Goal: Task Accomplishment & Management: Manage account settings

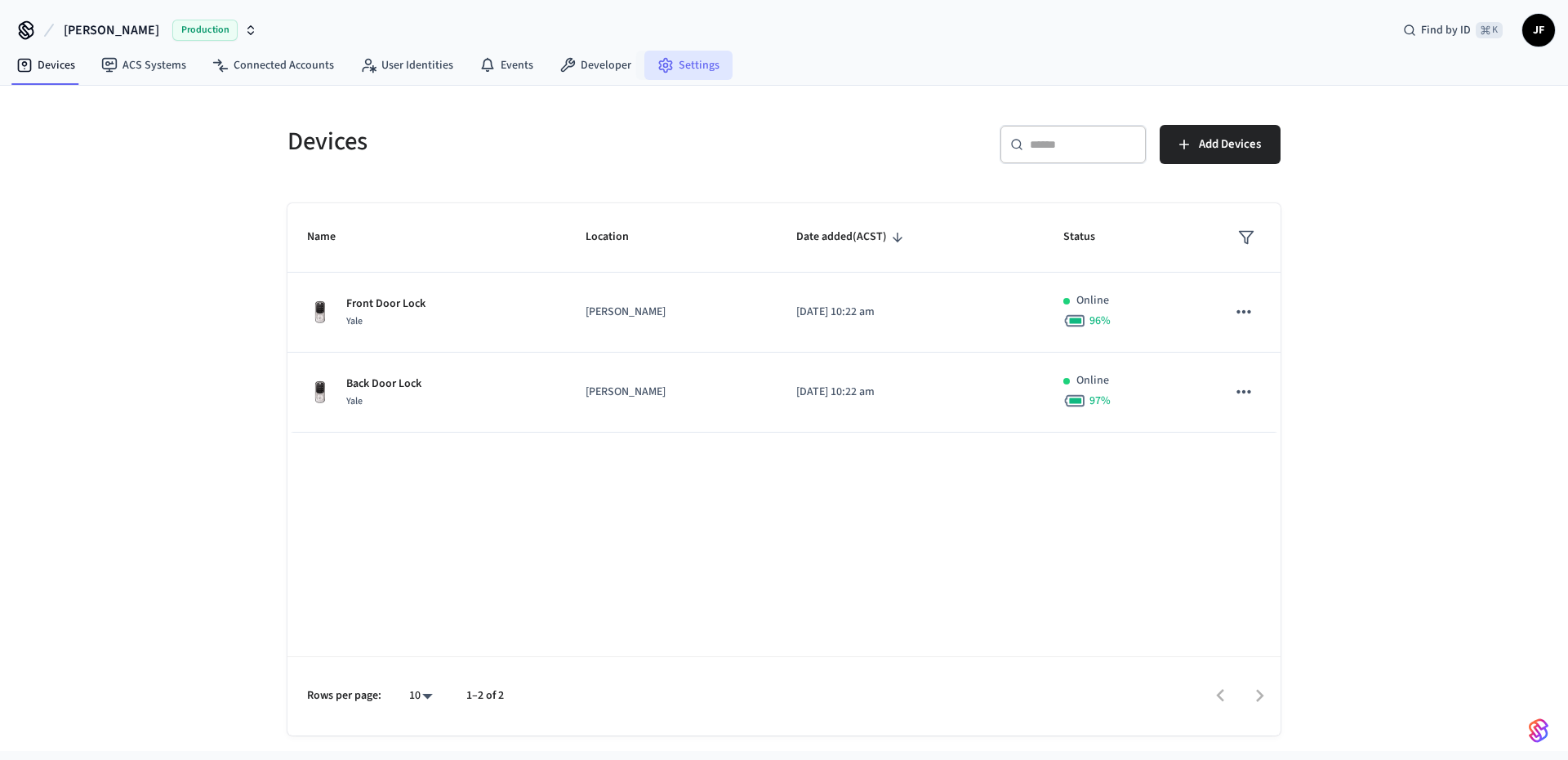
click at [707, 61] on link "Settings" at bounding box center [689, 65] width 88 height 29
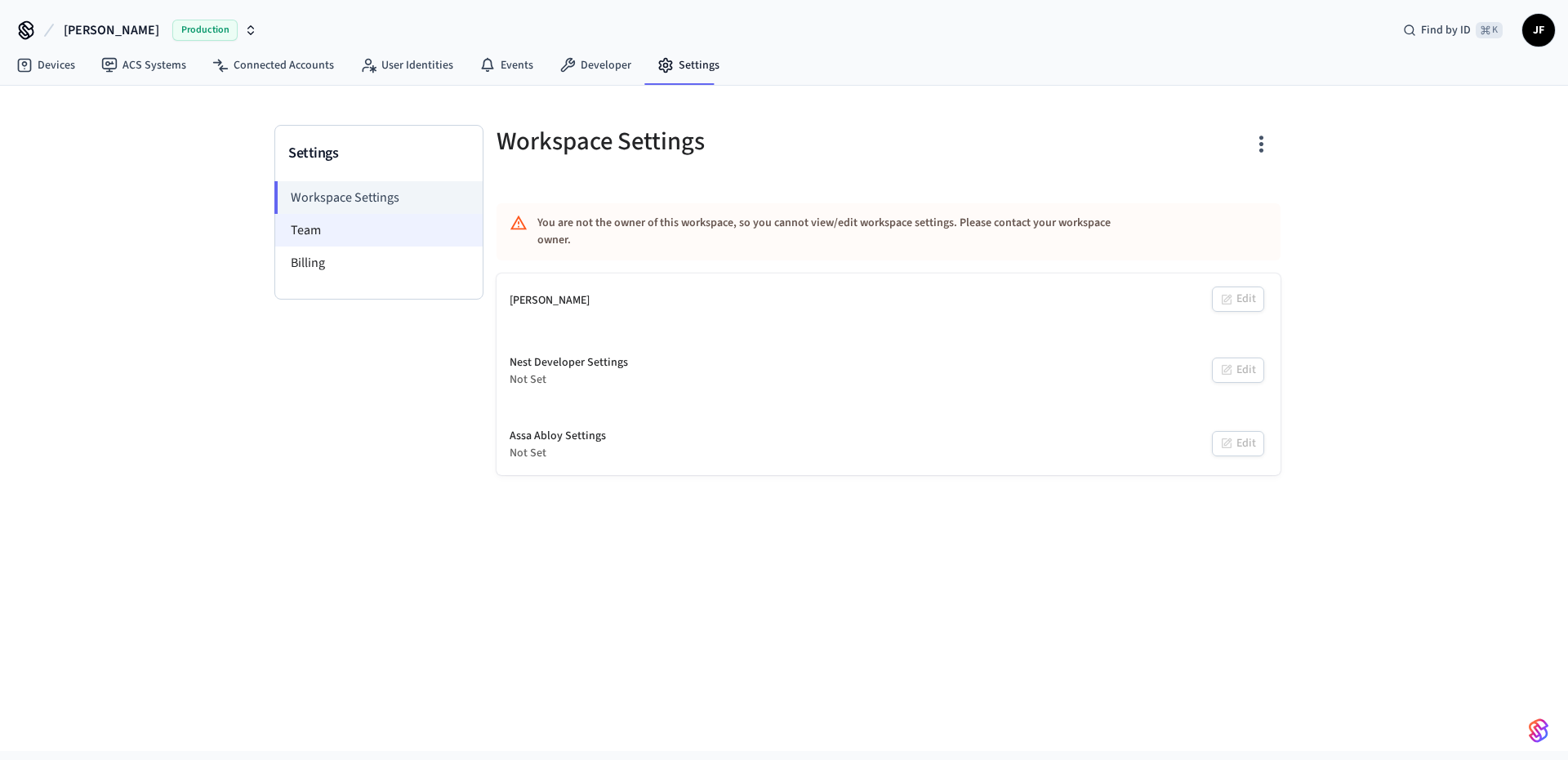
click at [323, 222] on li "Team" at bounding box center [379, 230] width 207 height 32
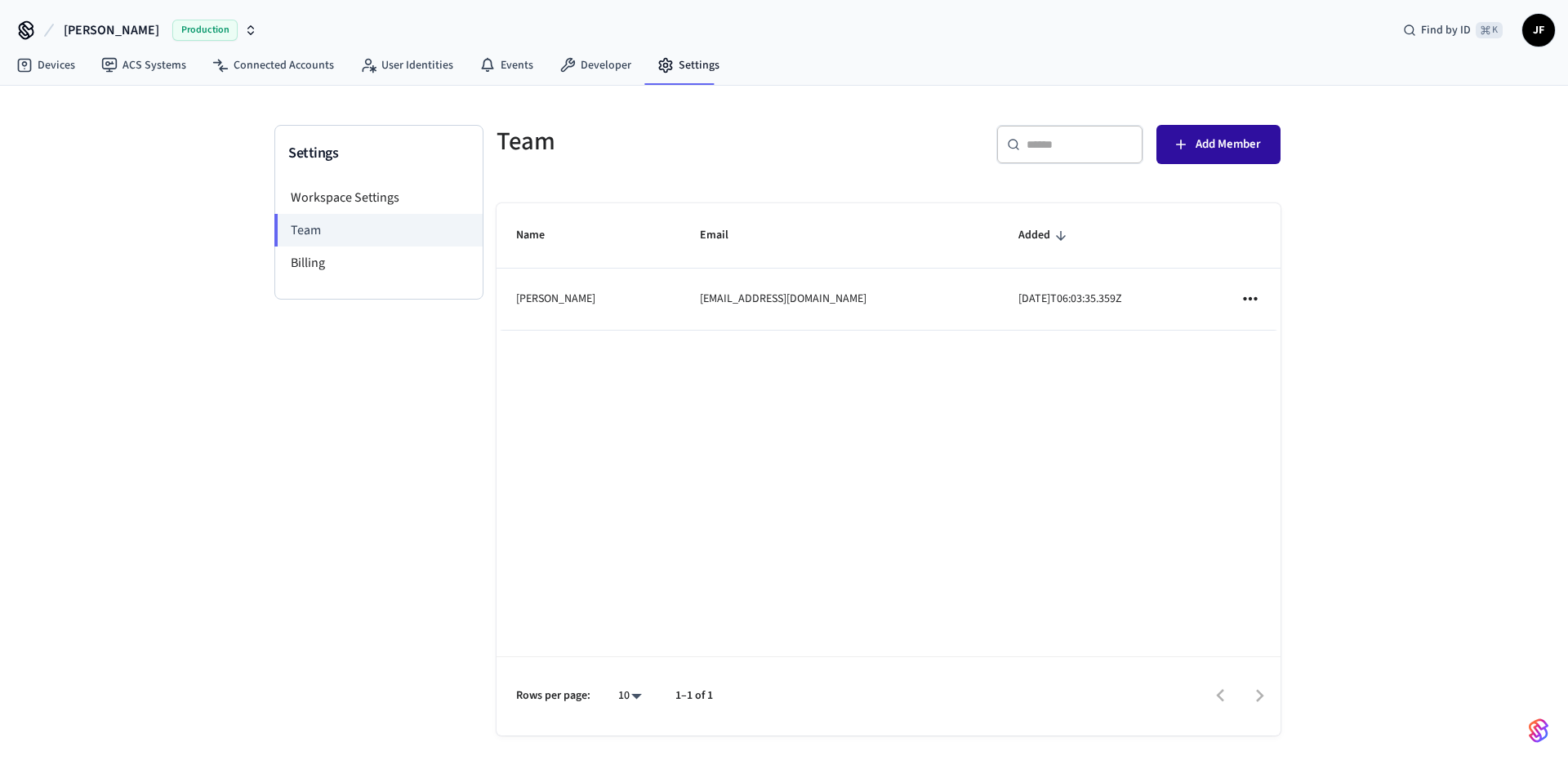
click at [1238, 149] on span "Add Member" at bounding box center [1228, 145] width 65 height 21
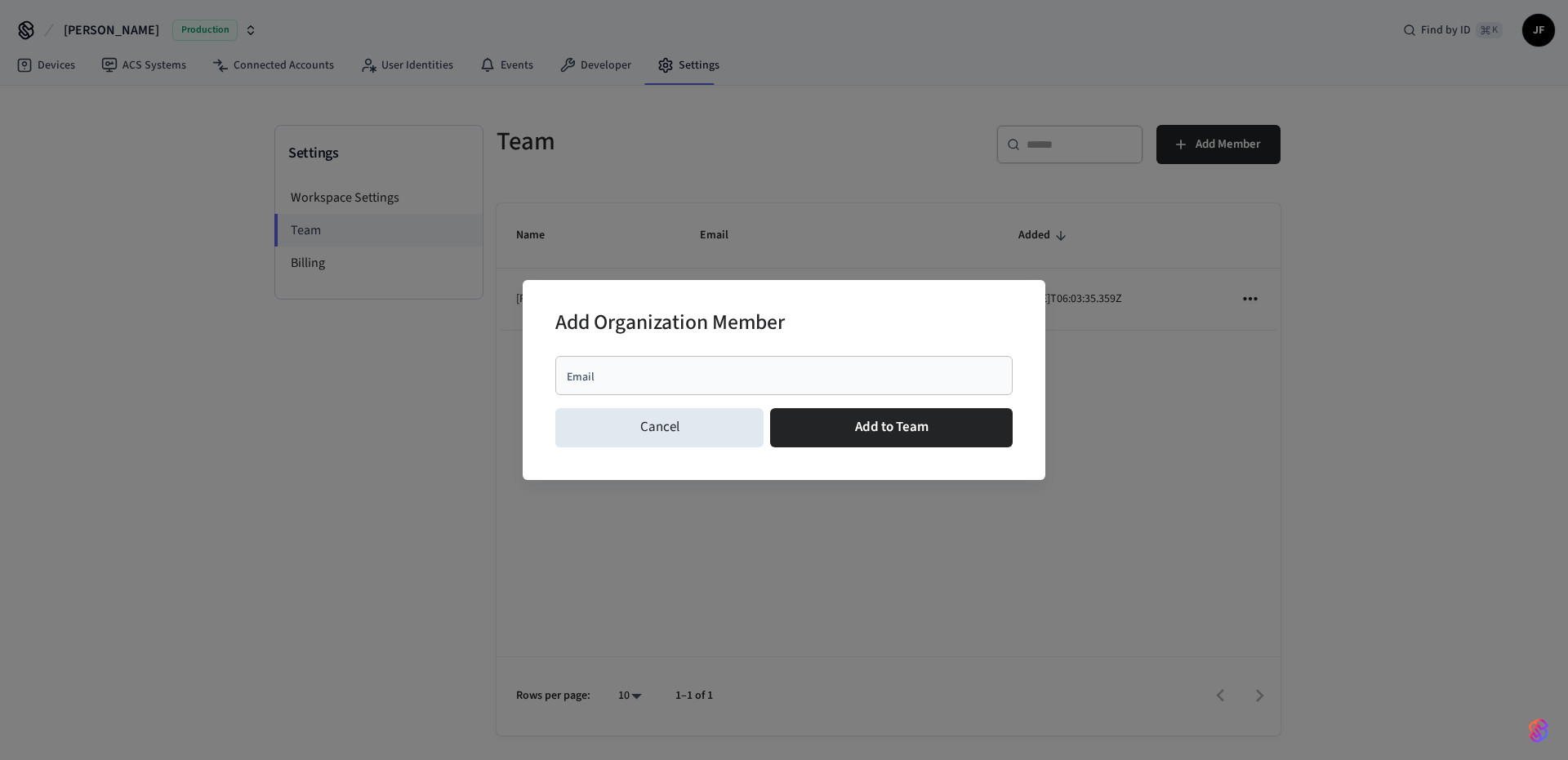
click at [710, 362] on div "Email" at bounding box center [784, 375] width 457 height 39
drag, startPoint x: 635, startPoint y: 429, endPoint x: 649, endPoint y: 422, distance: 15.7
click at [635, 429] on button "Cancel" at bounding box center [658, 428] width 208 height 39
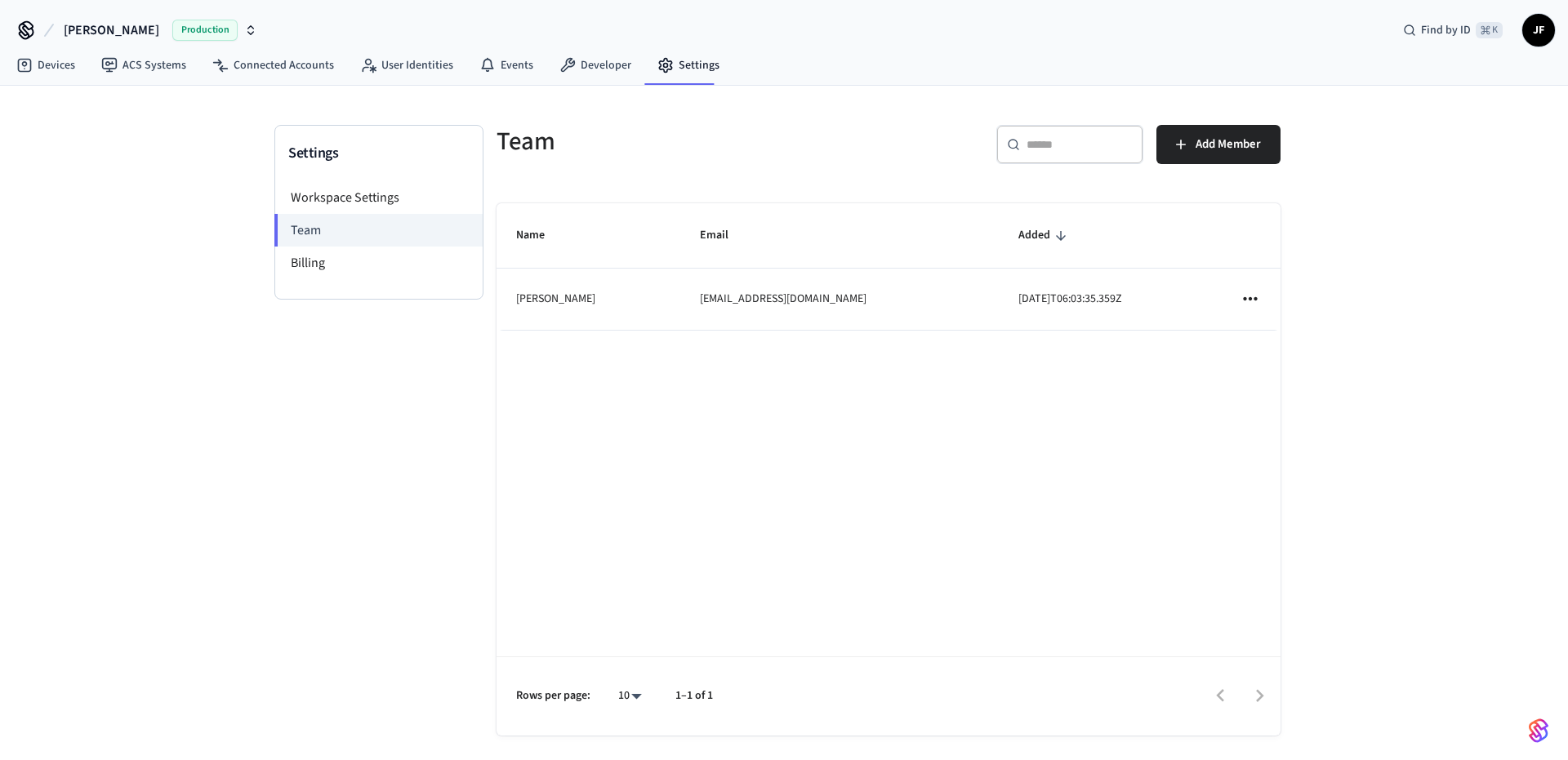
click at [91, 31] on span "[PERSON_NAME]" at bounding box center [111, 30] width 96 height 20
click at [86, 105] on div "Middleton Production" at bounding box center [132, 106] width 224 height 21
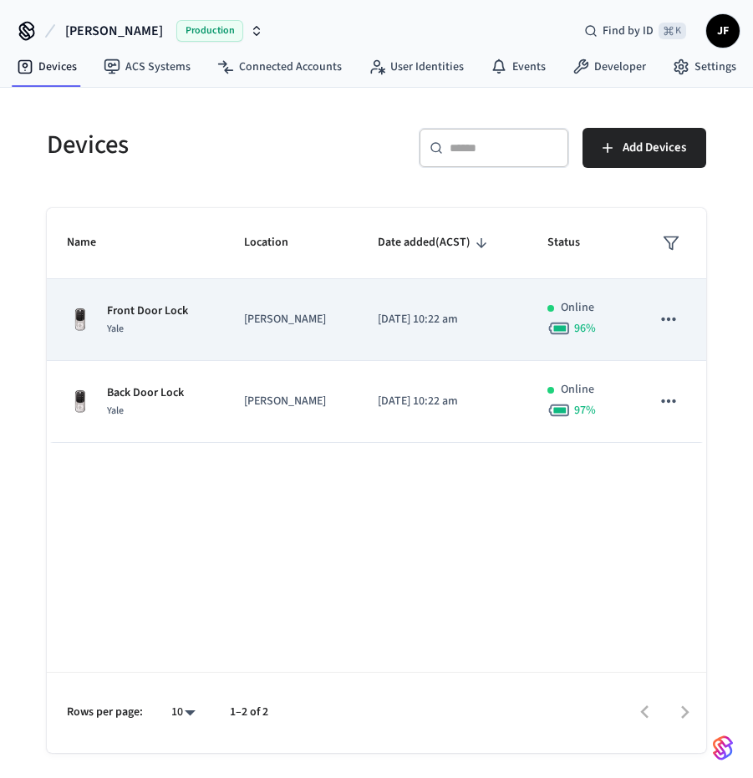
click at [214, 310] on td "Front Door Lock Yale" at bounding box center [135, 320] width 177 height 82
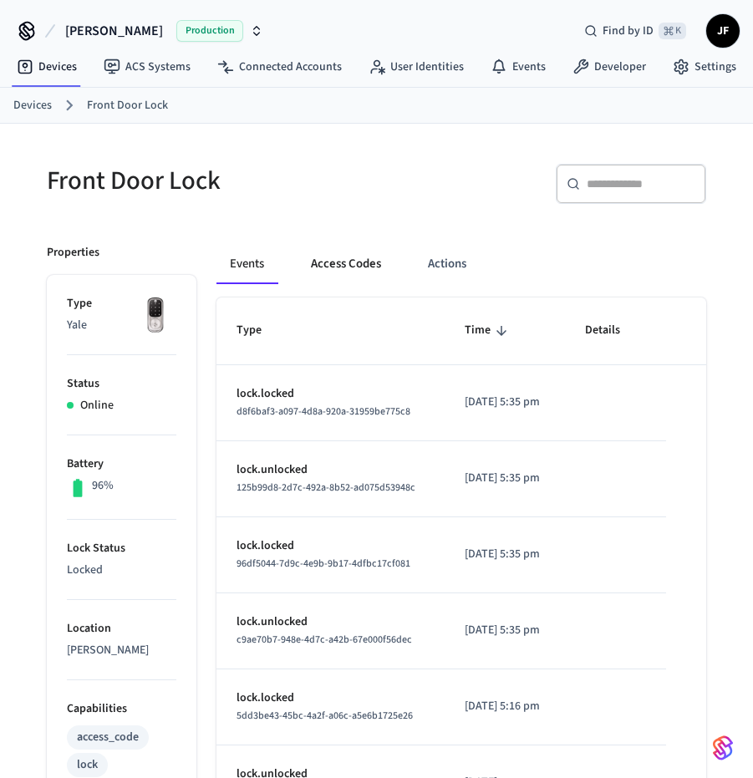
click at [346, 267] on button "Access Codes" at bounding box center [346, 264] width 97 height 40
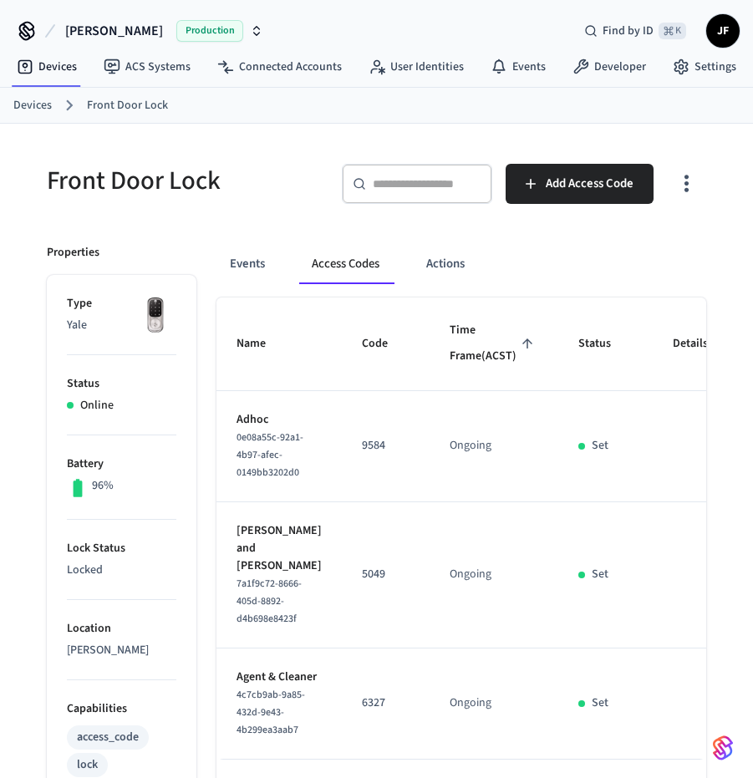
scroll to position [5, 0]
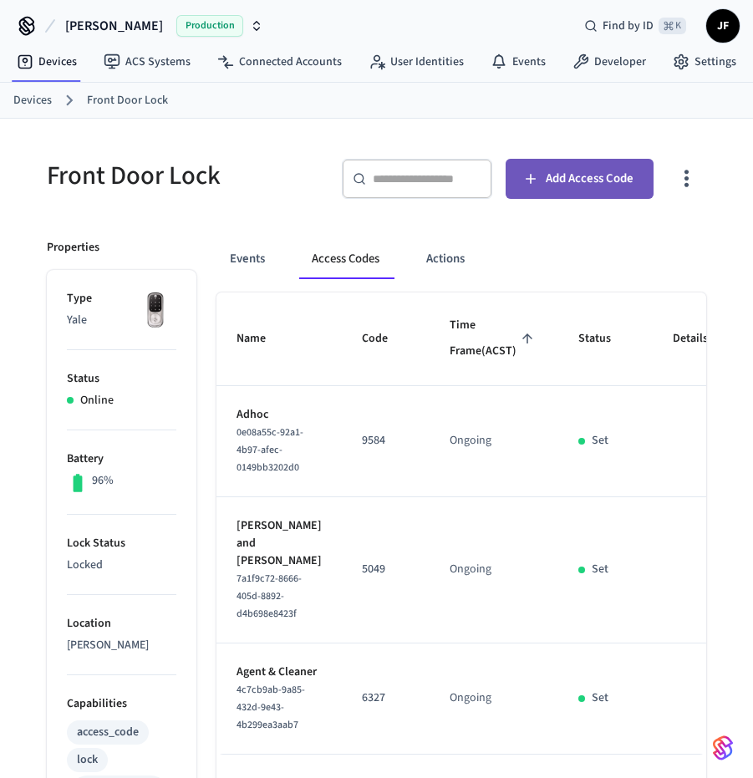
click at [599, 182] on span "Add Access Code" at bounding box center [590, 179] width 88 height 22
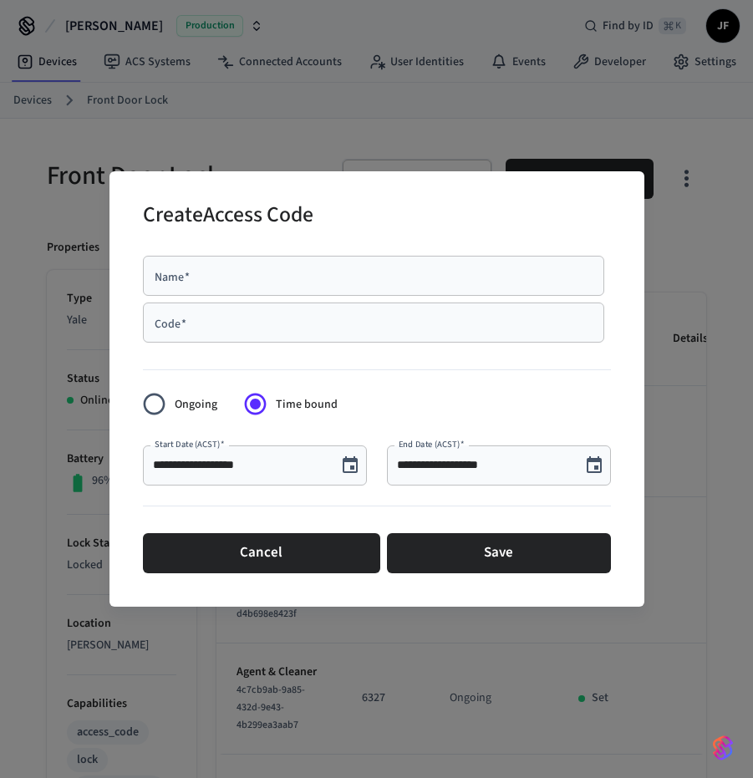
click at [297, 281] on input "Name   *" at bounding box center [373, 275] width 441 height 17
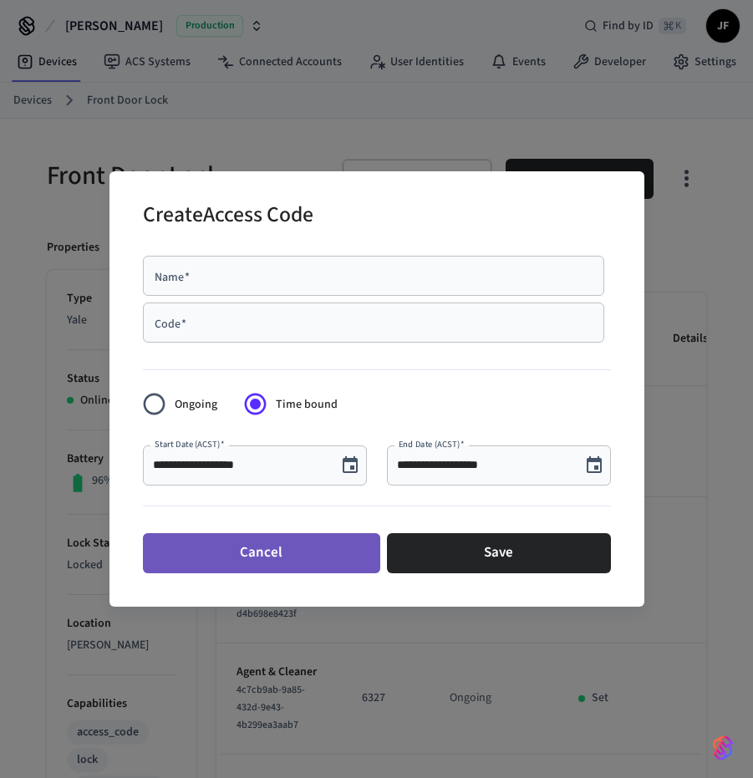
drag, startPoint x: 231, startPoint y: 541, endPoint x: 247, endPoint y: 523, distance: 24.2
click at [231, 541] on button "Cancel" at bounding box center [261, 553] width 237 height 40
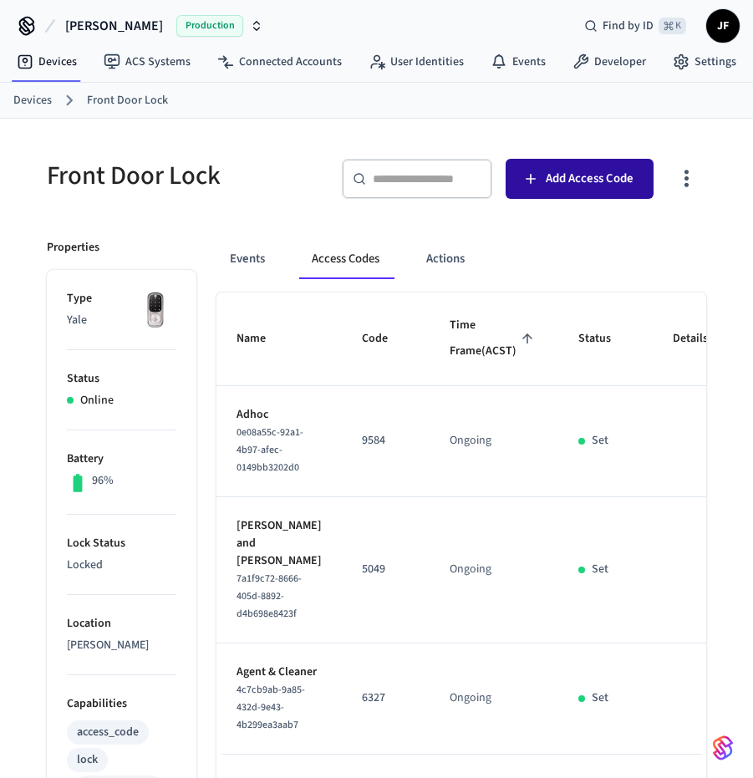
click at [553, 179] on span "Add Access Code" at bounding box center [590, 179] width 88 height 22
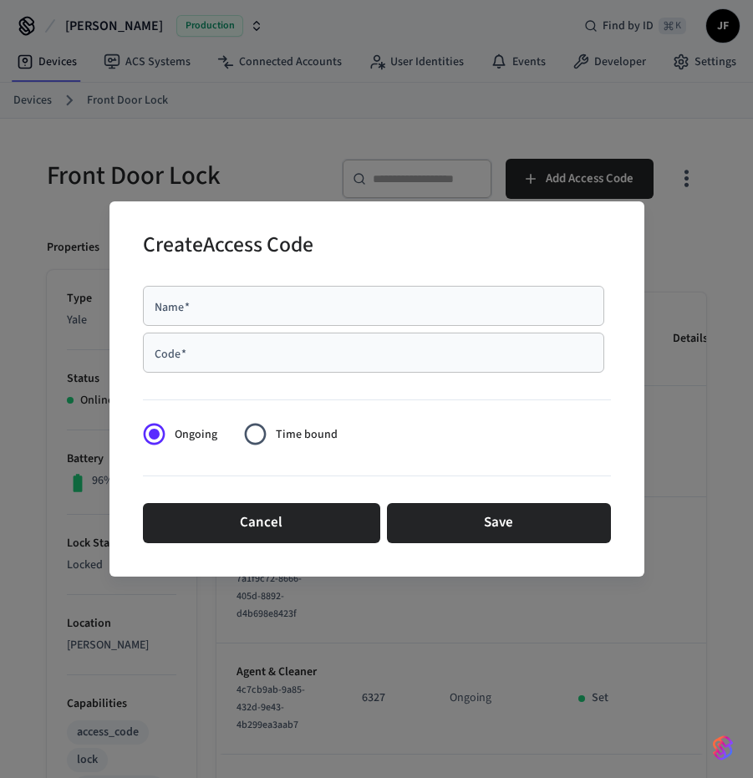
click at [216, 292] on div "Name   *" at bounding box center [373, 306] width 461 height 40
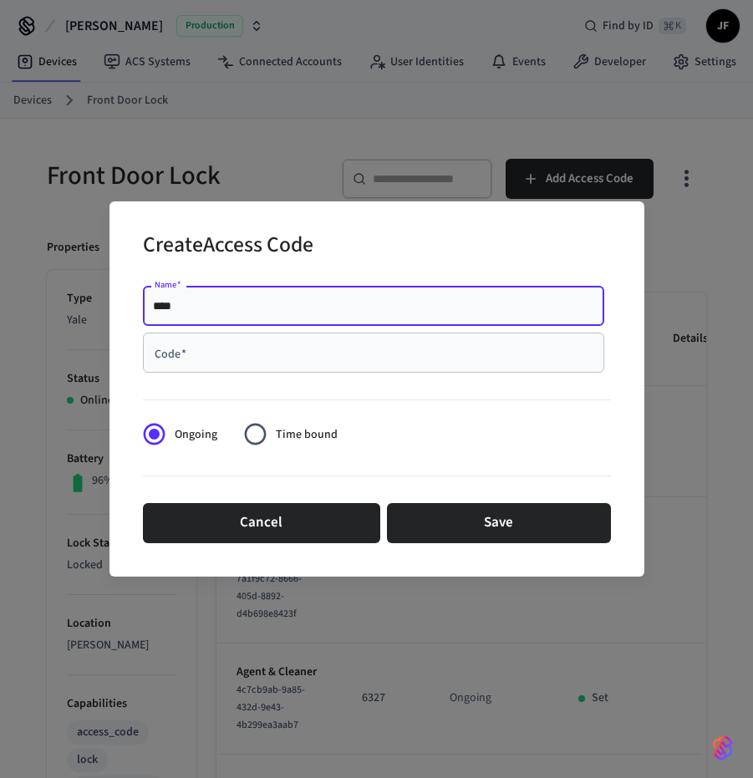
type input "****"
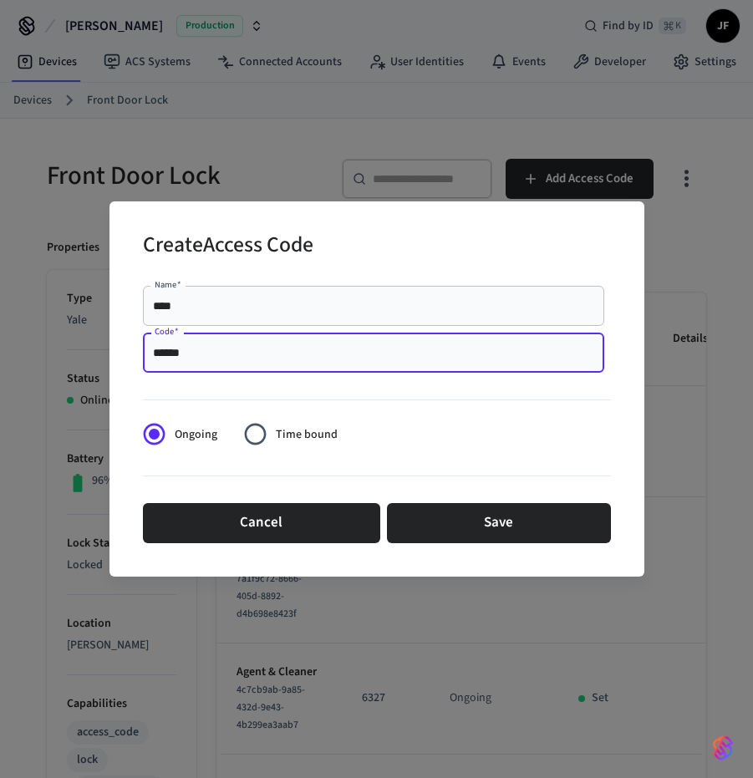
type input "******"
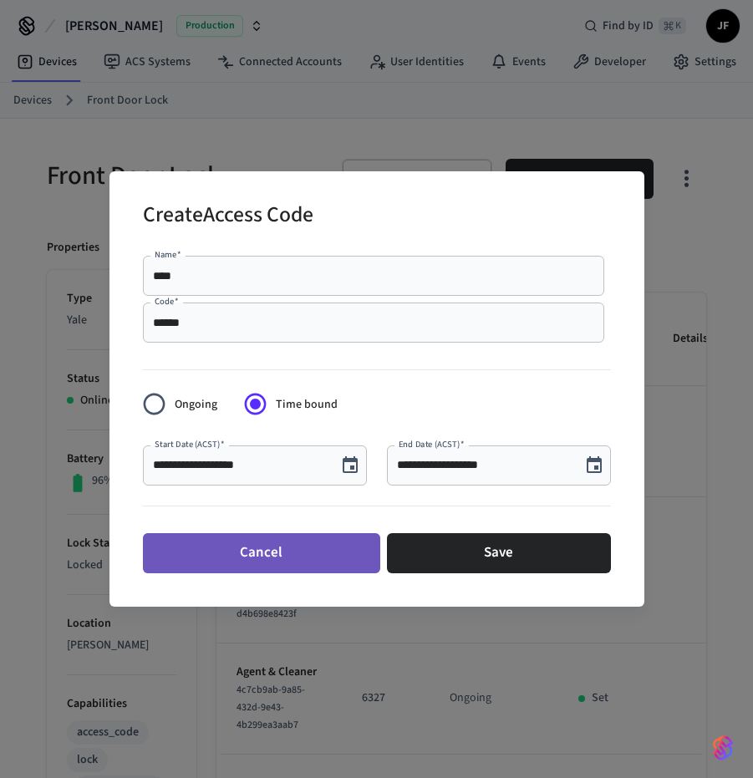
click at [284, 543] on button "Cancel" at bounding box center [261, 553] width 237 height 40
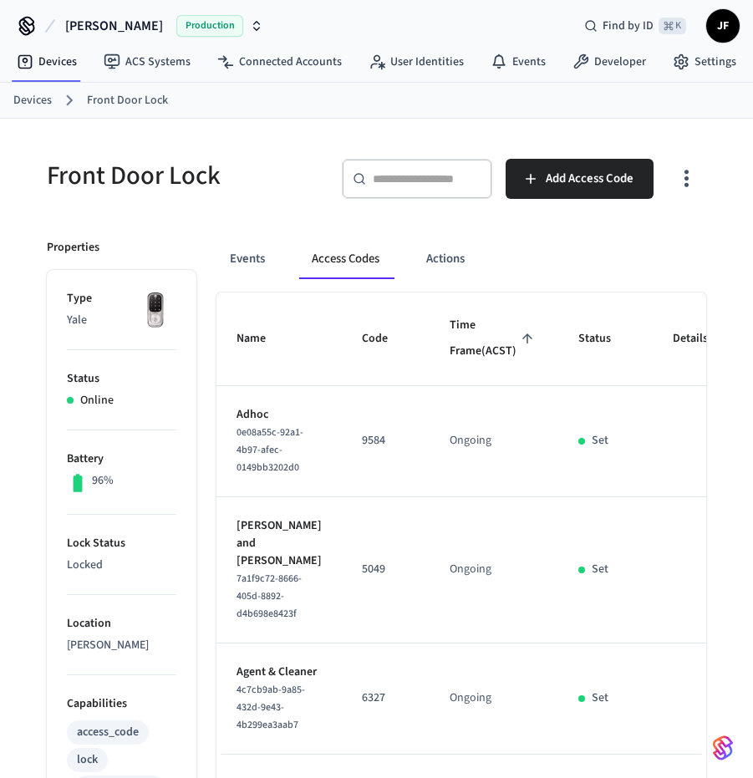
click at [83, 28] on span "[PERSON_NAME]" at bounding box center [114, 26] width 98 height 20
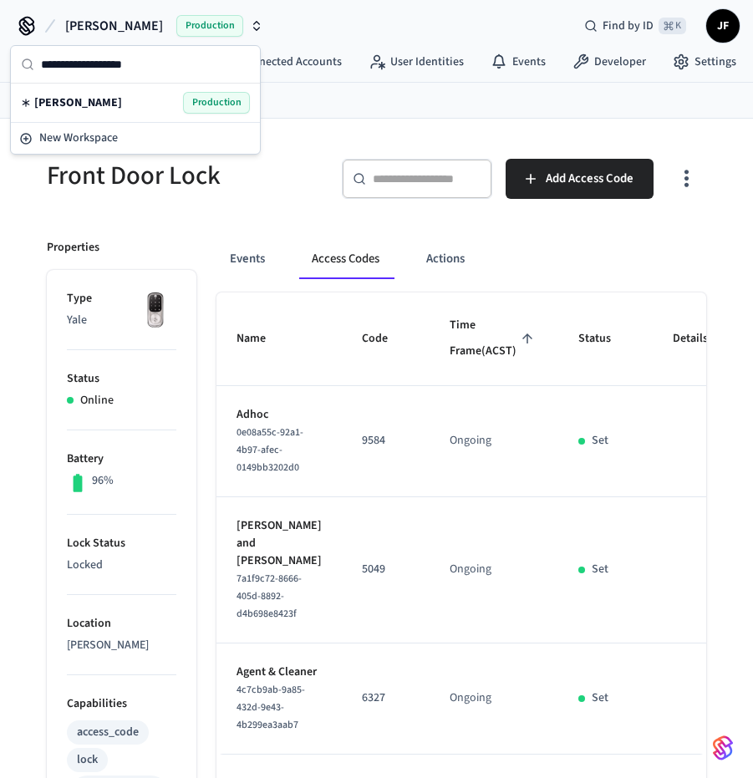
click at [83, 102] on span "[PERSON_NAME]" at bounding box center [78, 102] width 88 height 17
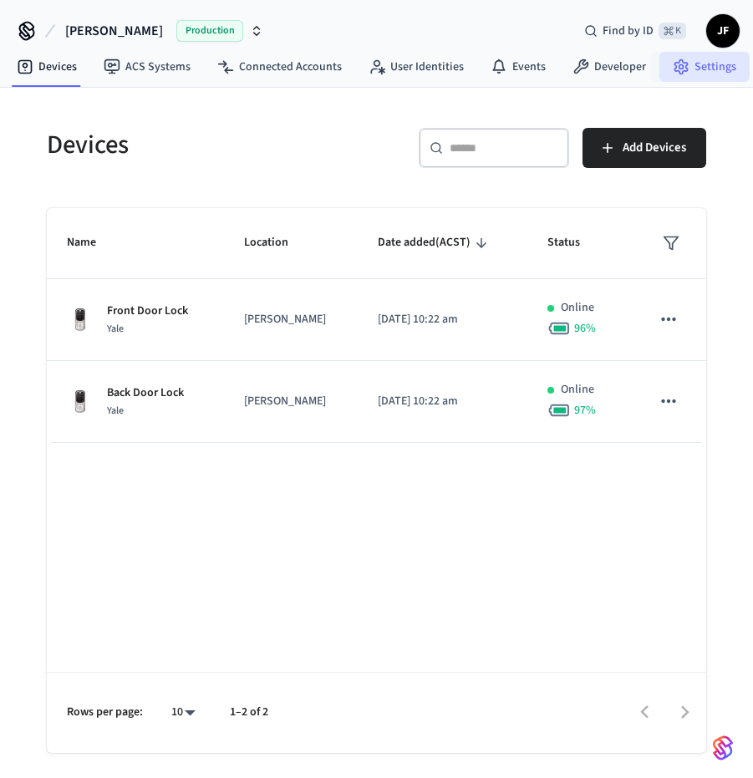
click at [699, 74] on link "Settings" at bounding box center [705, 67] width 90 height 30
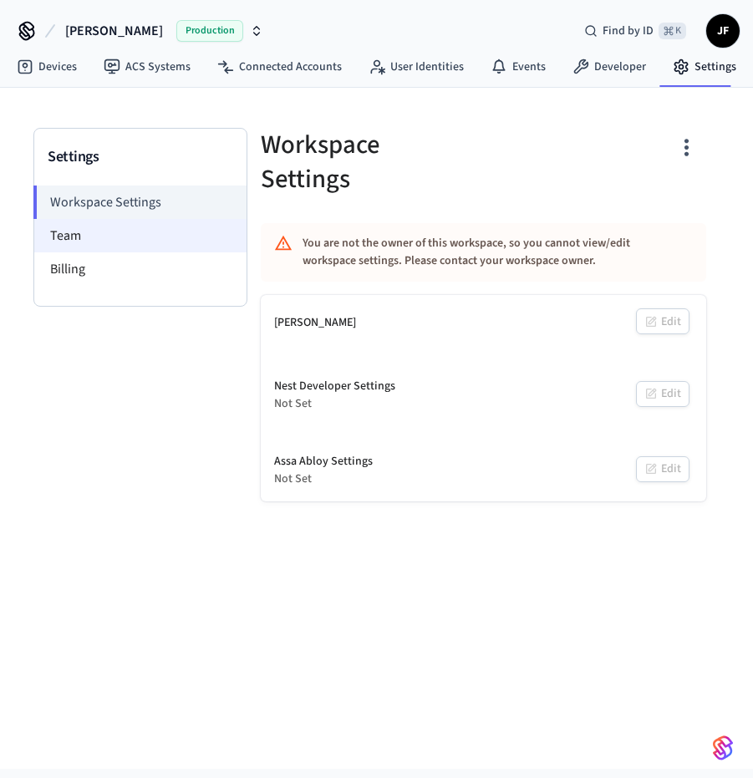
click at [78, 240] on li "Team" at bounding box center [140, 235] width 212 height 33
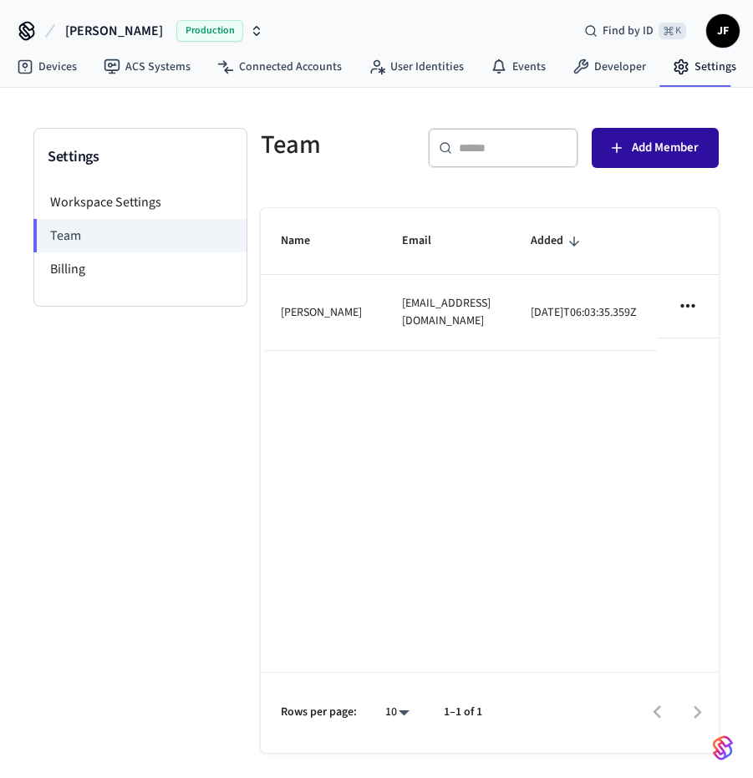
click at [633, 145] on span "Add Member" at bounding box center [665, 148] width 67 height 22
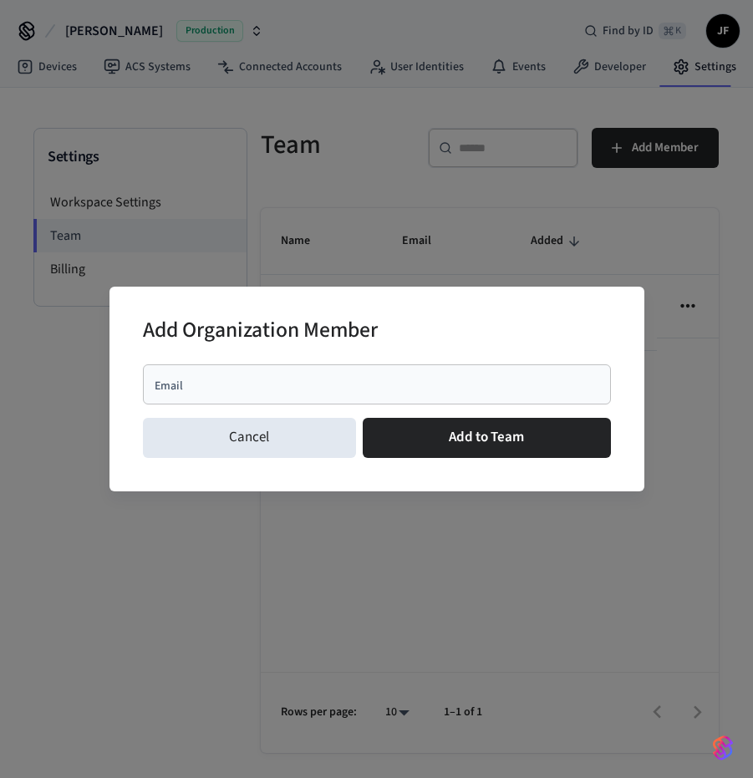
click at [308, 375] on div "Email" at bounding box center [377, 384] width 468 height 40
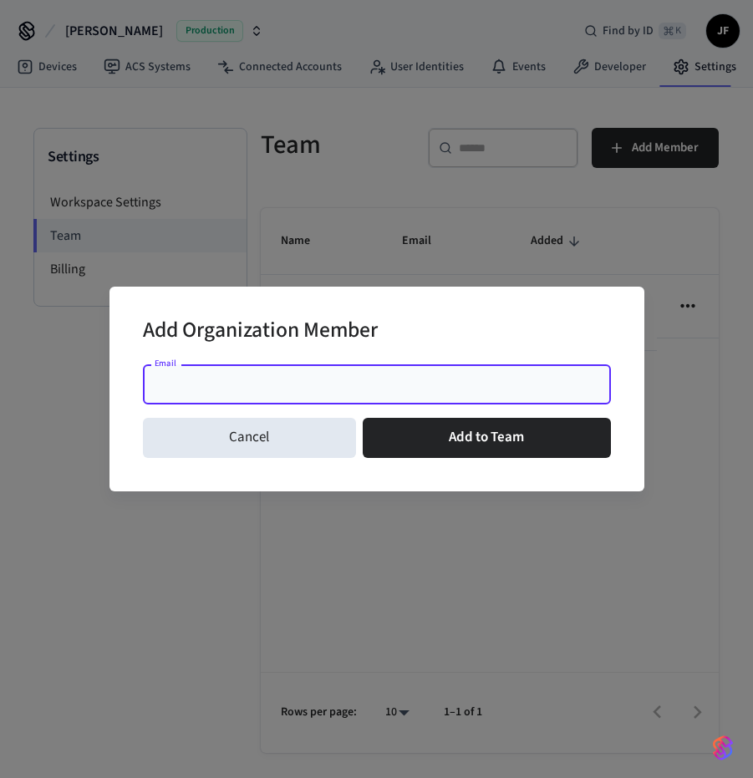
paste input "**********"
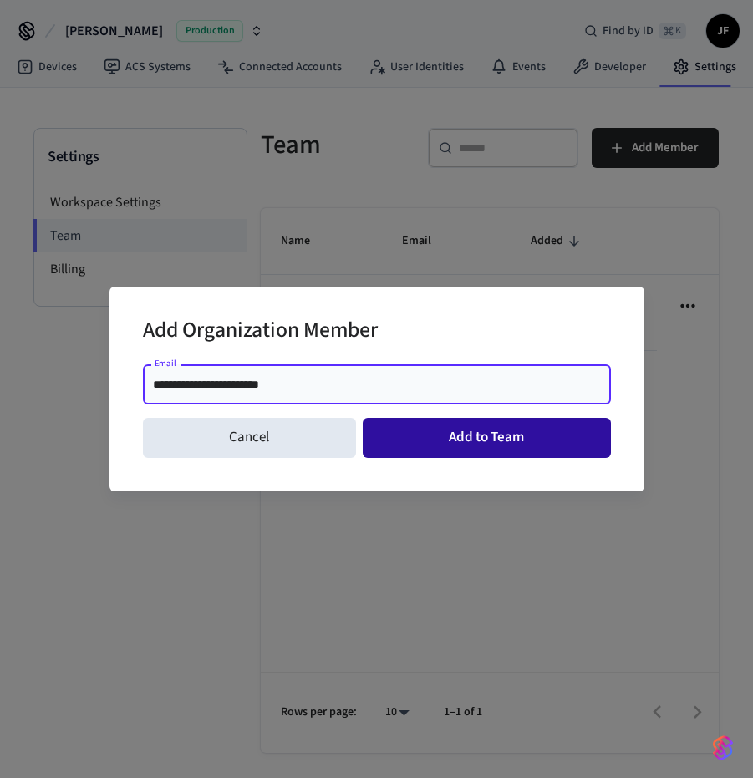
type input "**********"
click at [455, 449] on button "Add to Team" at bounding box center [487, 438] width 248 height 40
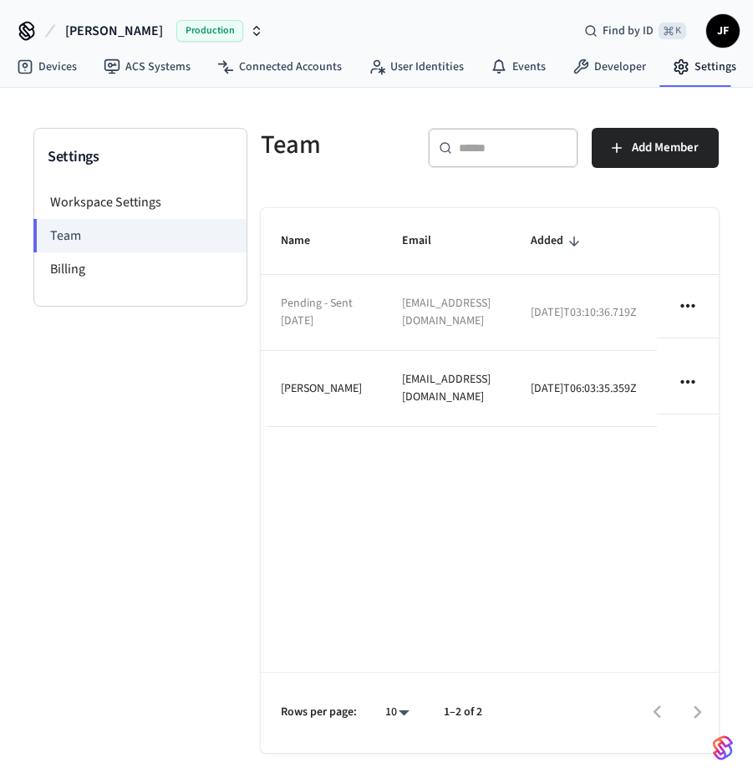
click at [696, 308] on icon "sticky table" at bounding box center [688, 306] width 22 height 22
click at [501, 476] on div at bounding box center [376, 389] width 753 height 778
